Goal: Task Accomplishment & Management: Complete application form

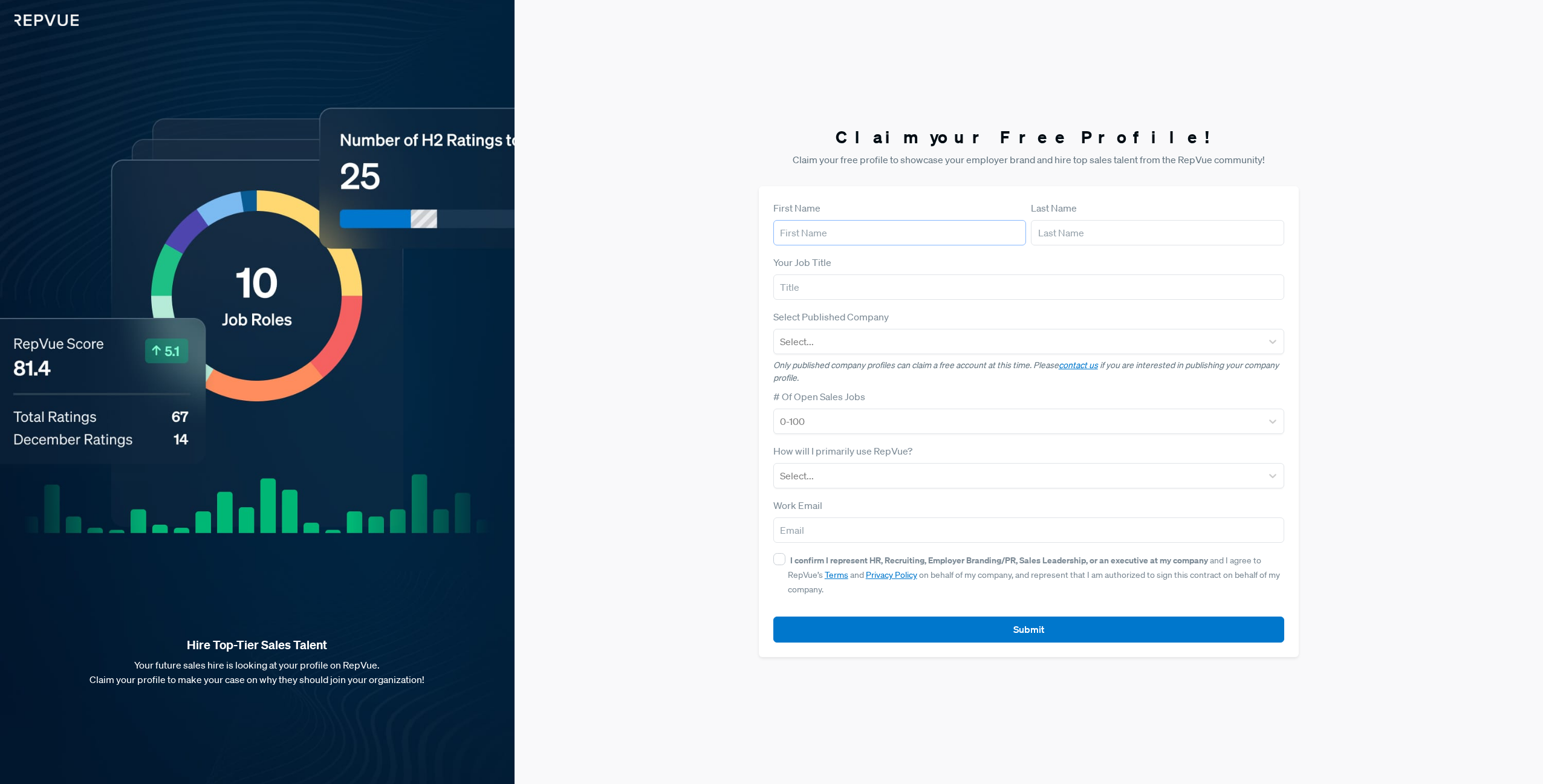
click at [863, 237] on input "text" at bounding box center [900, 232] width 253 height 26
click at [941, 334] on div at bounding box center [1018, 341] width 476 height 17
